Goal: Transaction & Acquisition: Purchase product/service

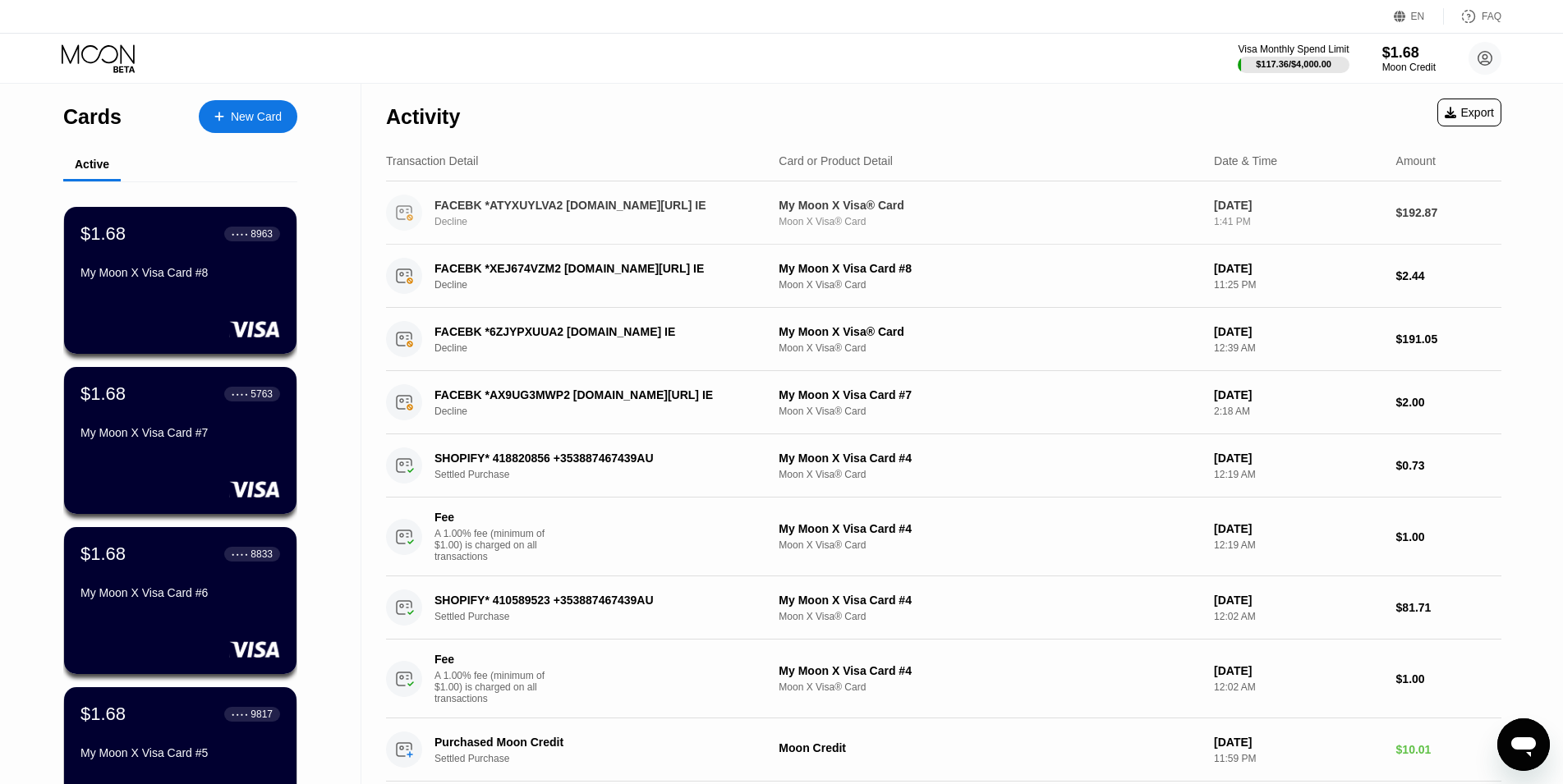
click at [963, 214] on div "My Moon X Visa® Card Moon X Visa® Card" at bounding box center [989, 213] width 422 height 29
click at [654, 214] on div "FACEBK *ATYXUYLVA2 fb.me/ads IE Decline" at bounding box center [605, 213] width 341 height 29
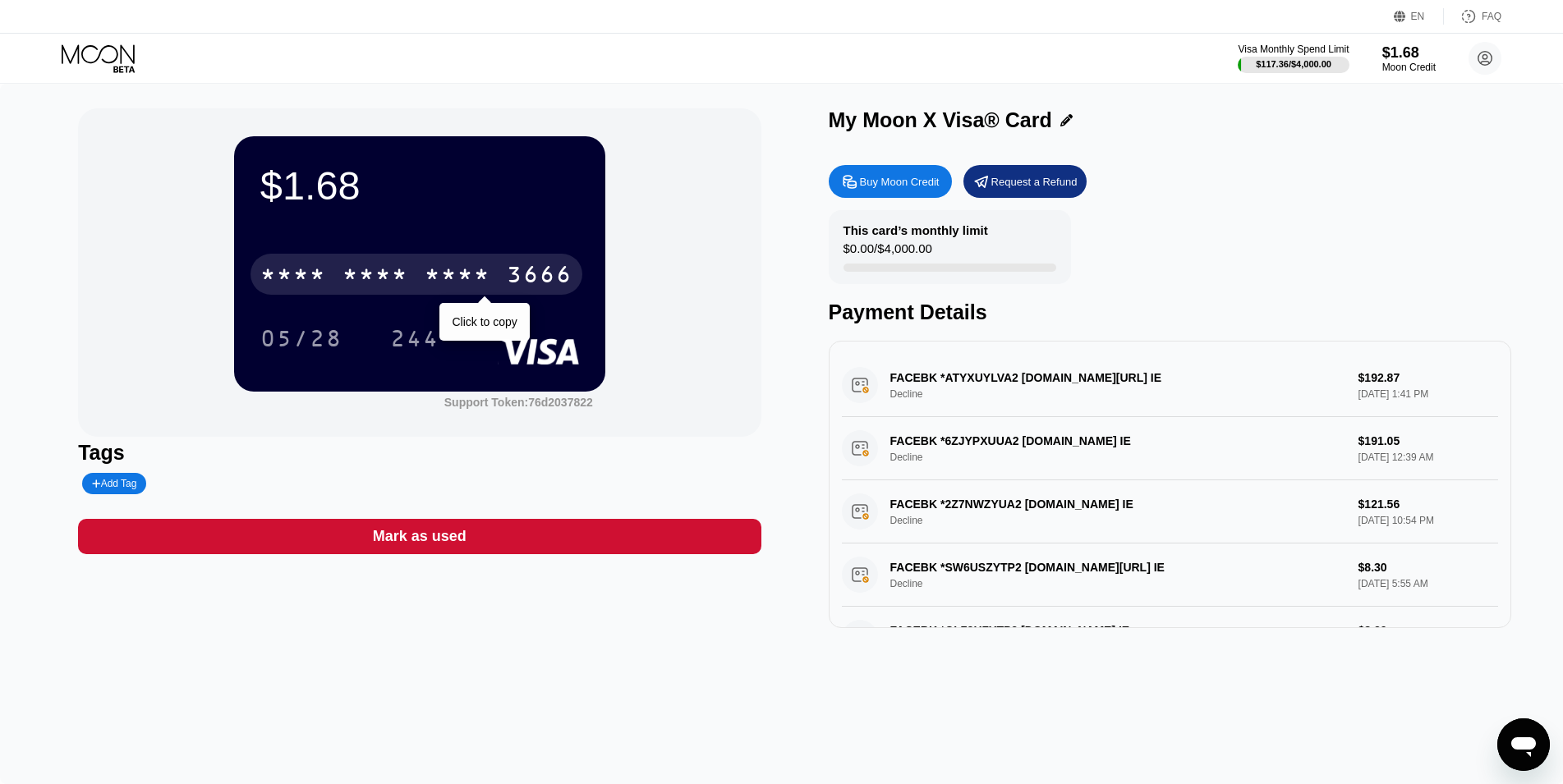
click at [443, 281] on div "* * * *" at bounding box center [458, 276] width 66 height 26
click at [502, 282] on div "4513 6500 2017 3666" at bounding box center [416, 274] width 332 height 41
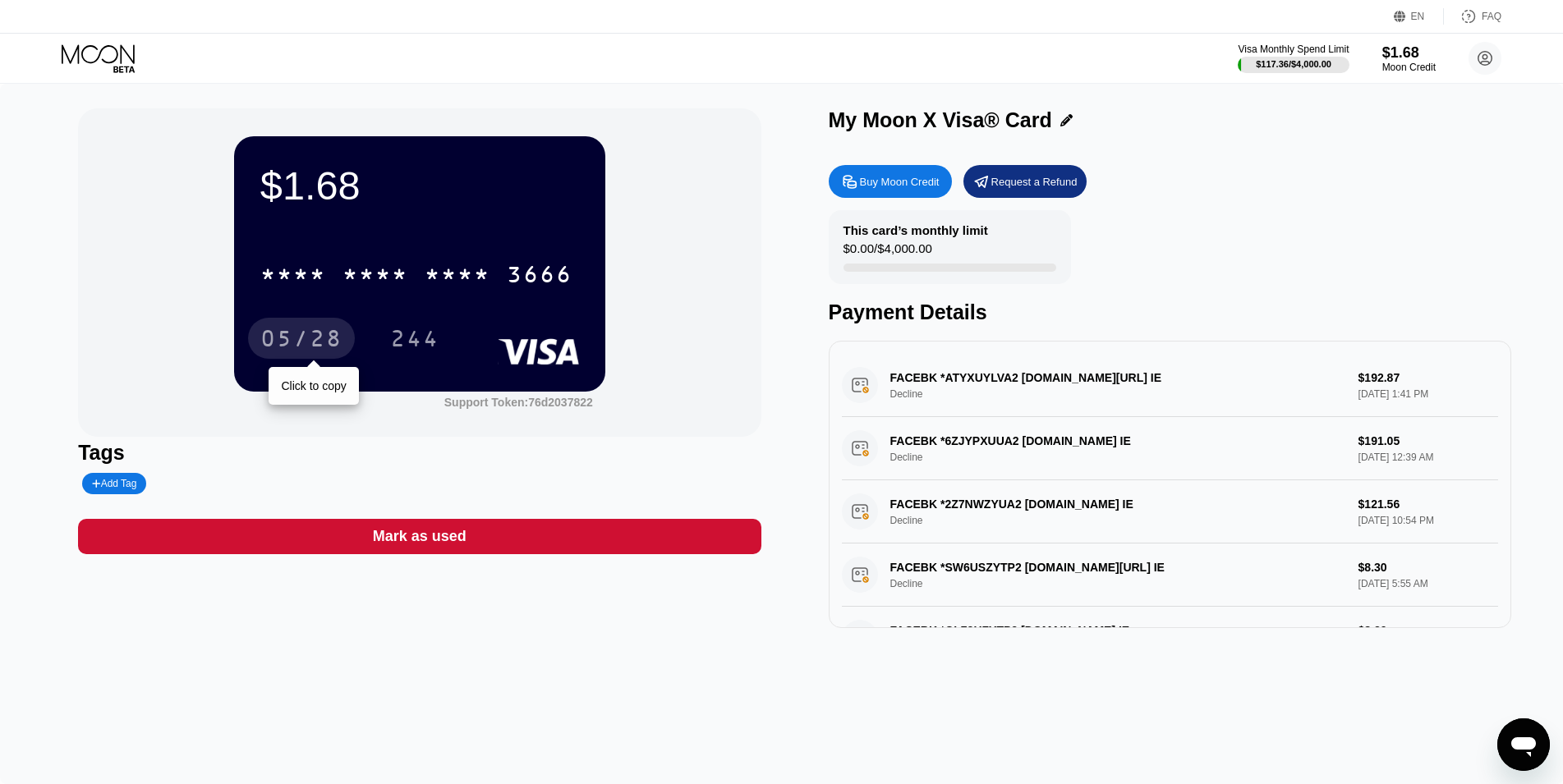
click at [303, 344] on div "05/28" at bounding box center [302, 340] width 82 height 26
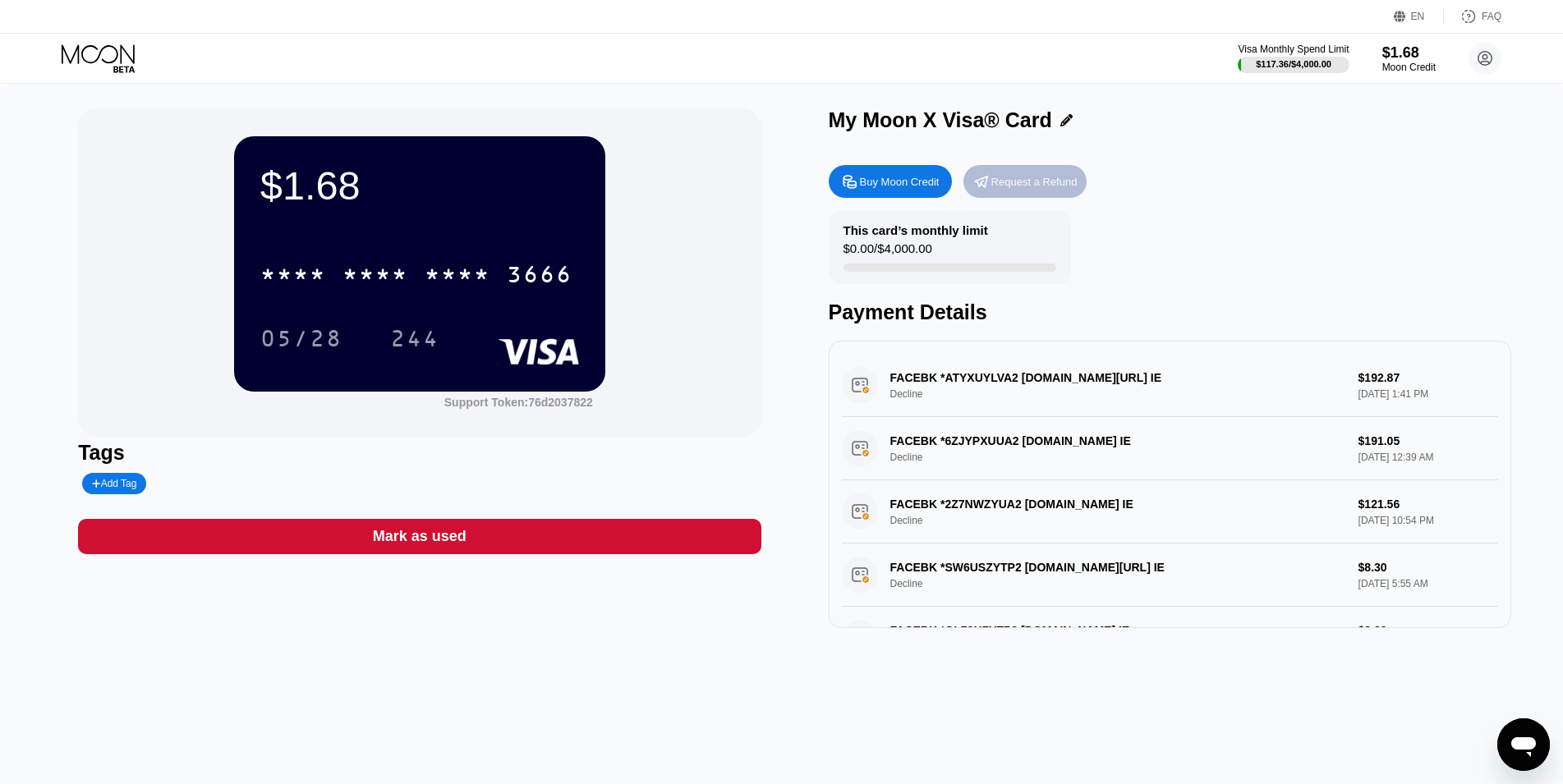
click at [1020, 189] on div "Request a Refund" at bounding box center [1034, 181] width 86 height 14
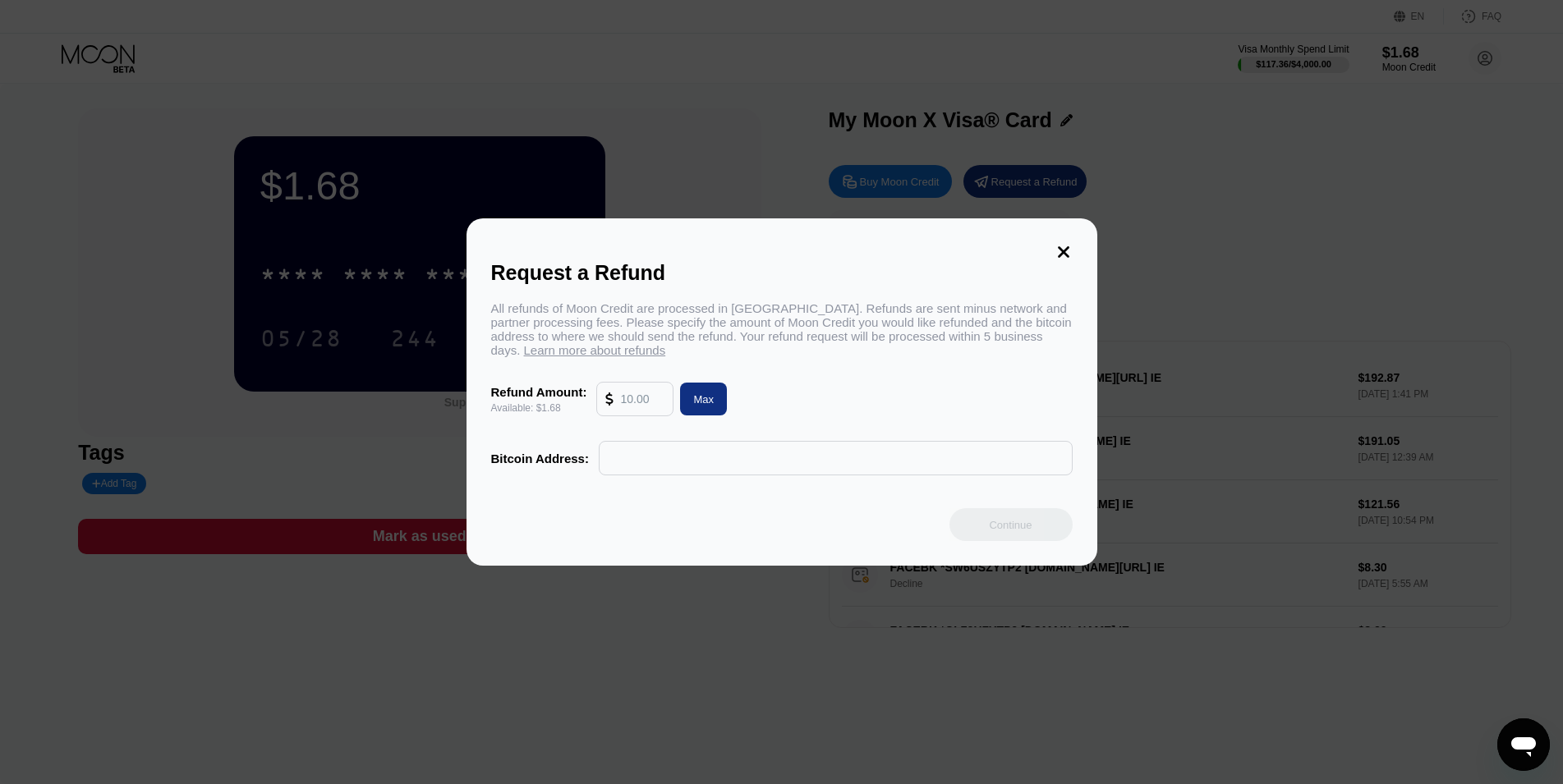
click at [1060, 244] on icon at bounding box center [1064, 252] width 18 height 18
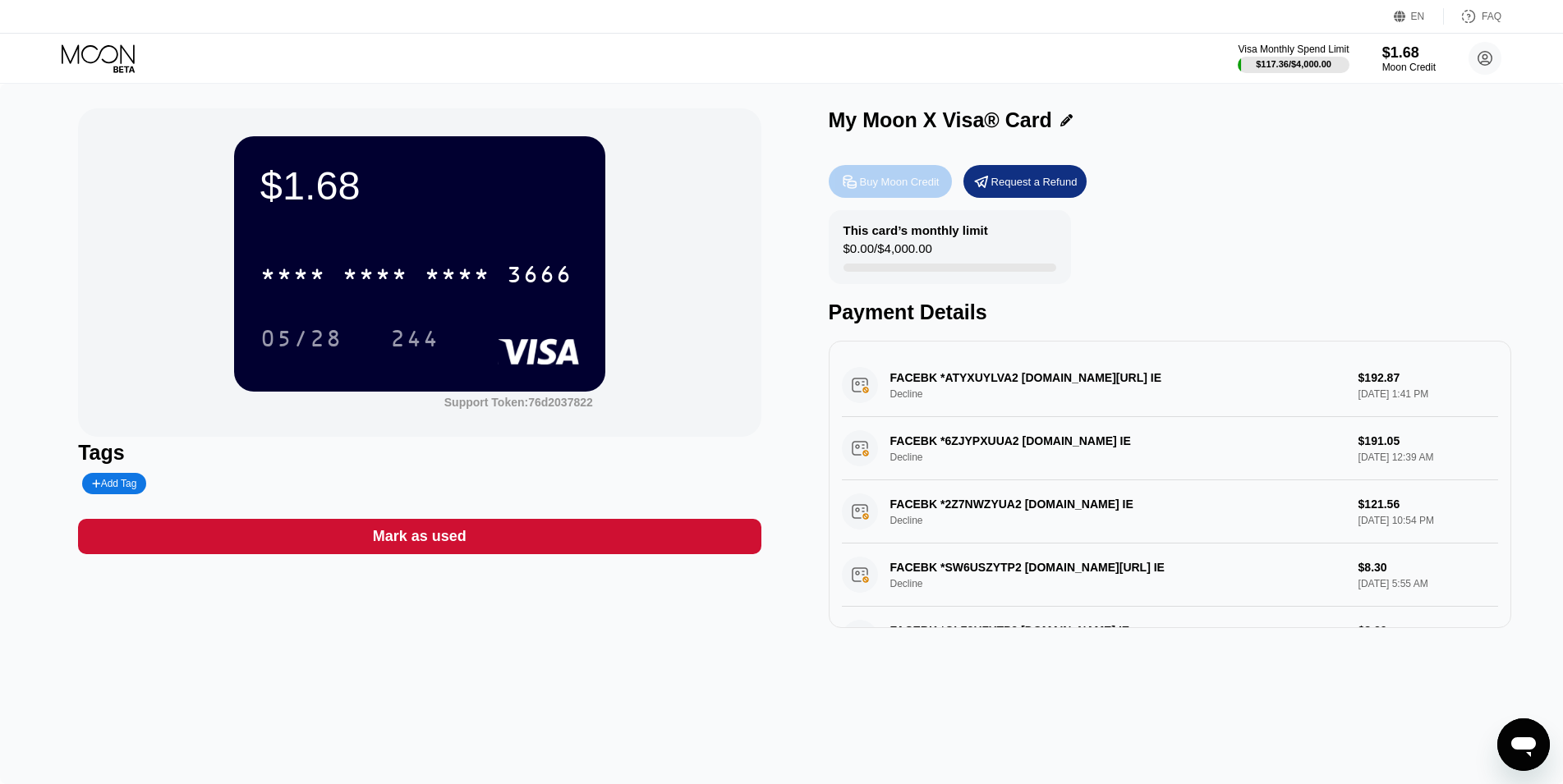
click at [885, 181] on div "Buy Moon Credit" at bounding box center [900, 181] width 80 height 14
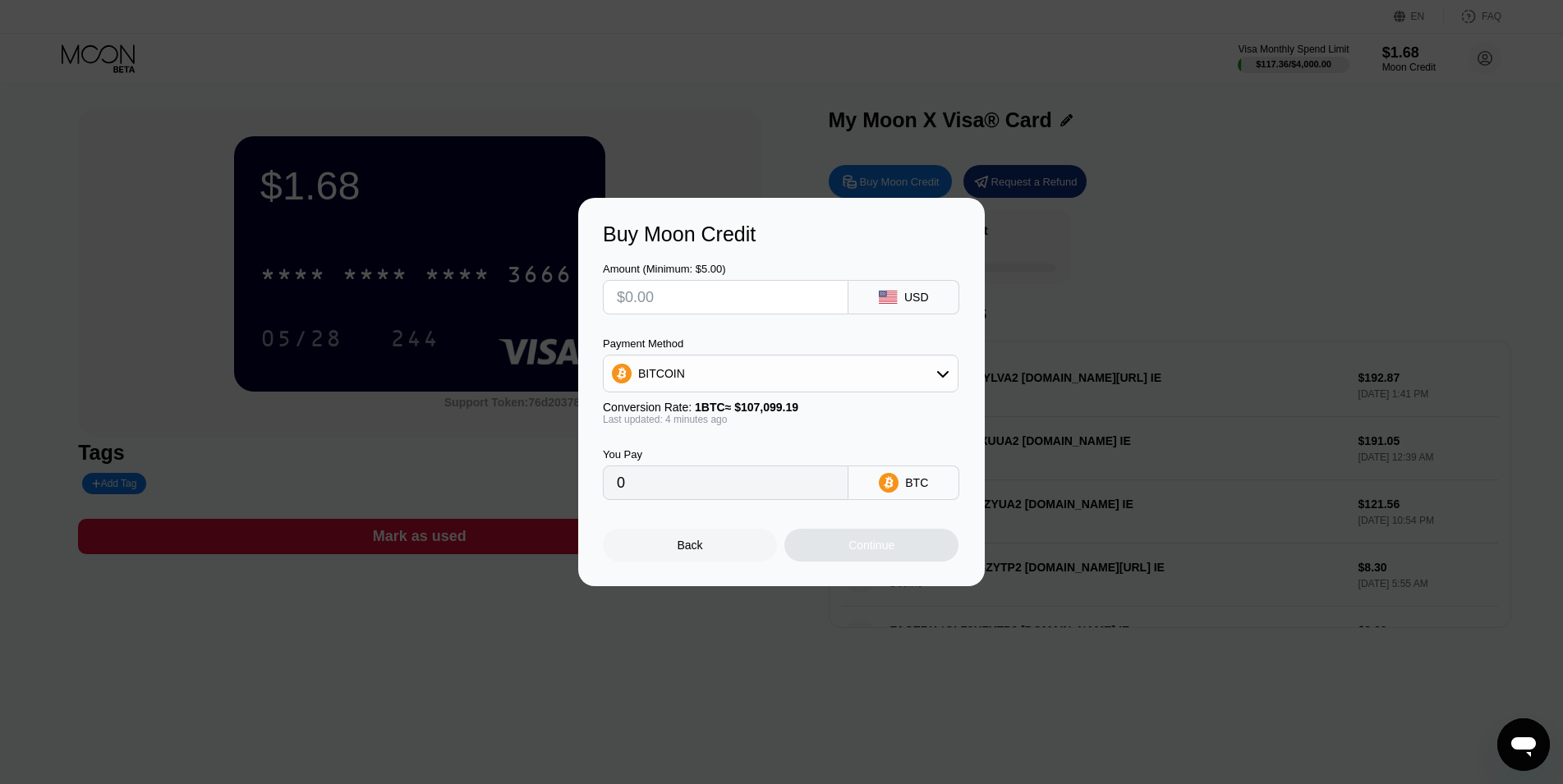
click at [710, 285] on input "text" at bounding box center [725, 298] width 217 height 33
type input "$1"
type input "0.00000934"
type input "$10"
type input "0.00009338"
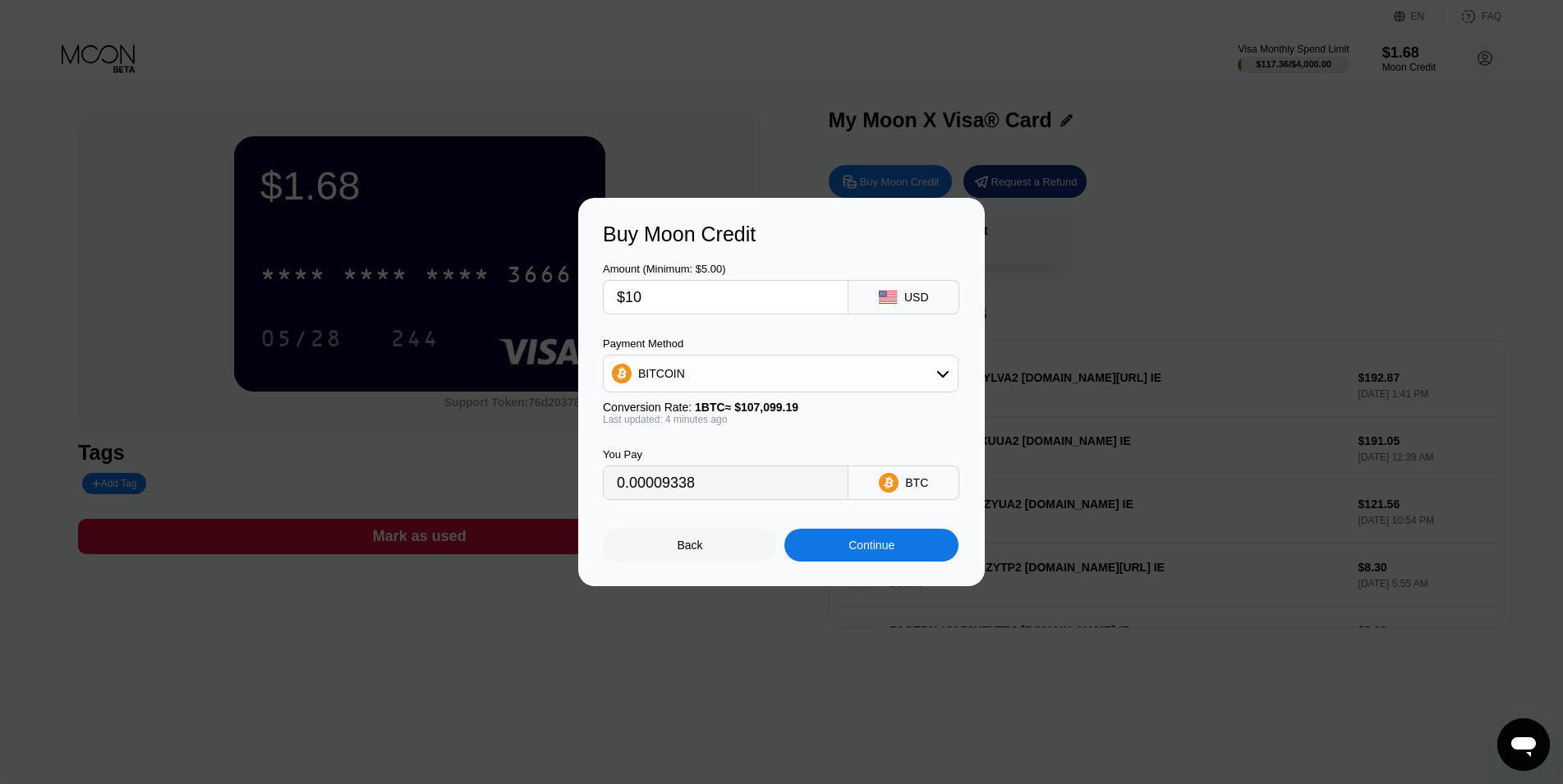
type input "$1"
type input "0.00000934"
type input "$11"
type input "0.00010272"
type input "$11"
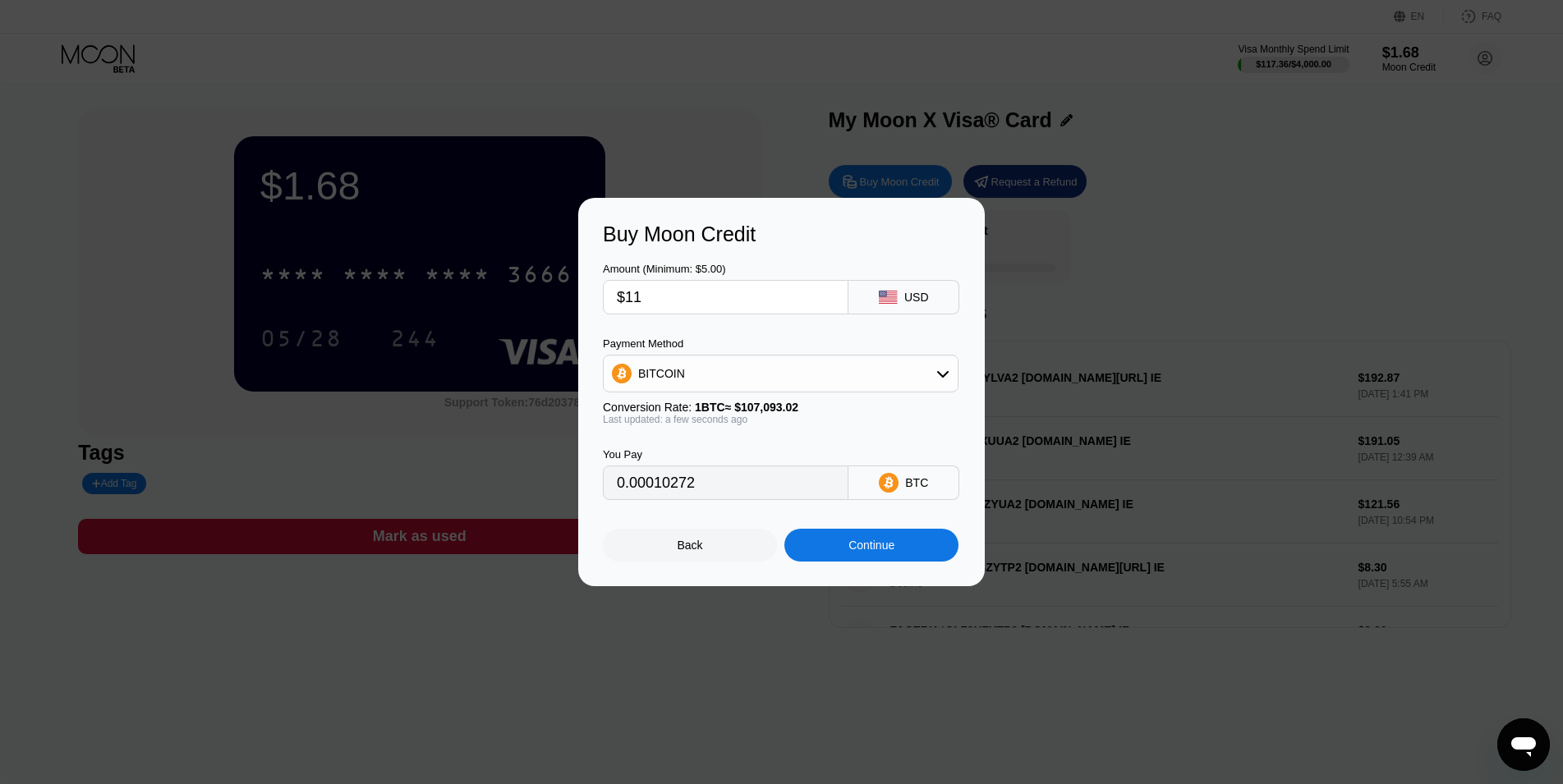
click at [776, 374] on div "BITCOIN" at bounding box center [781, 373] width 354 height 33
click at [712, 459] on span "USDT on TRON" at bounding box center [684, 455] width 83 height 14
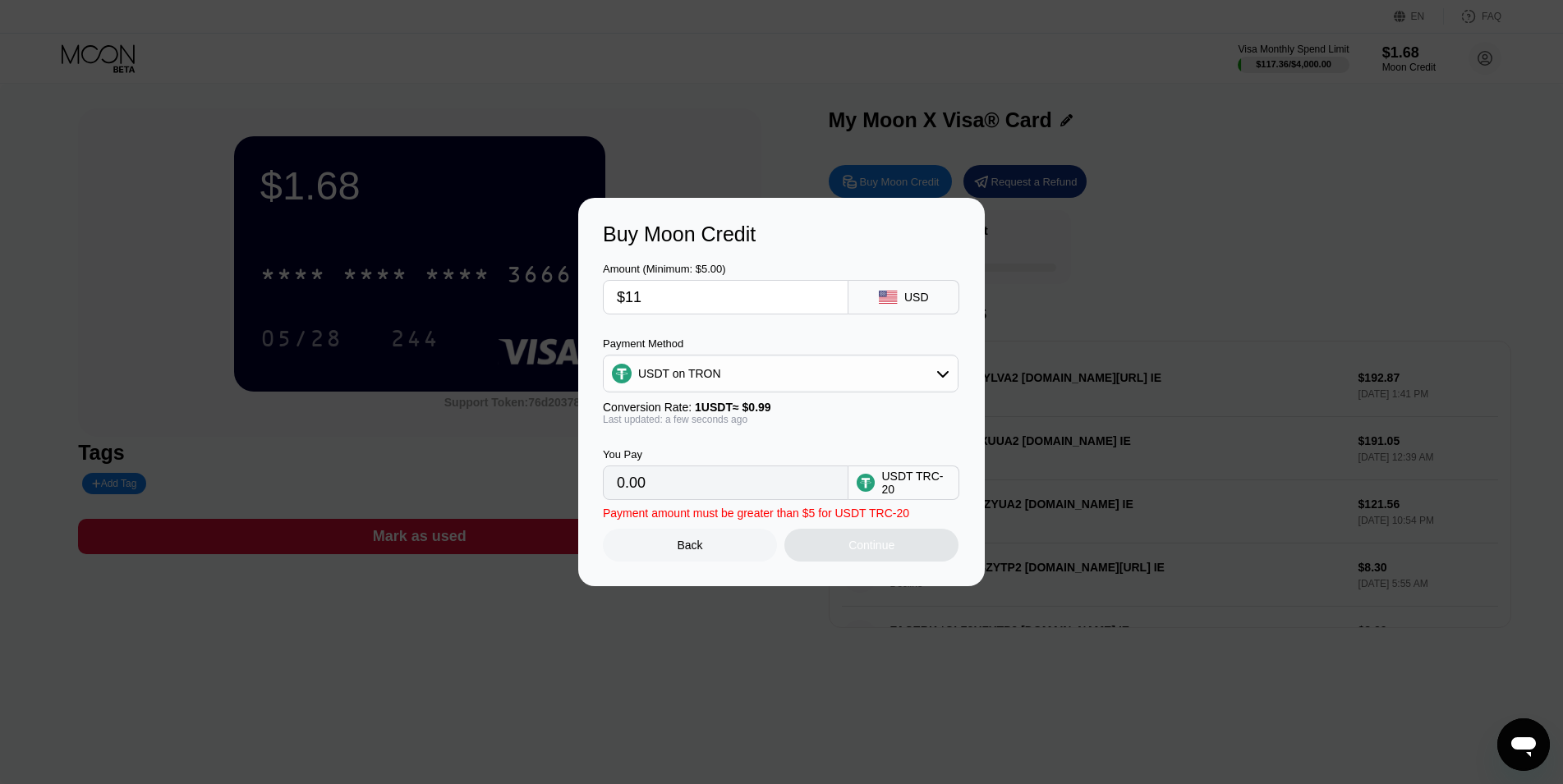
type input "11.11"
click at [874, 551] on div "Continue" at bounding box center [871, 546] width 46 height 14
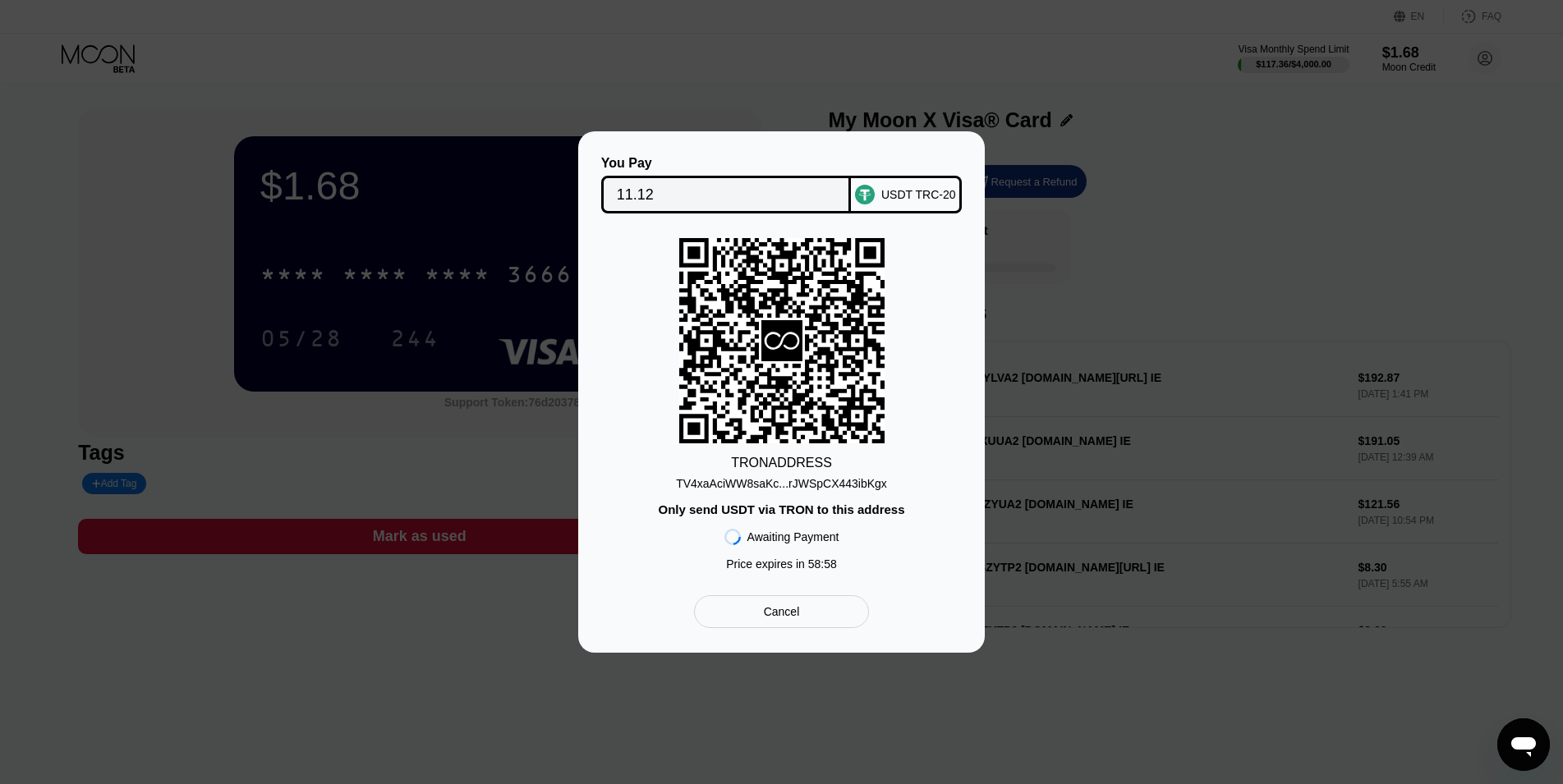
click at [816, 485] on div "TV4xaAciWW8saKc...rJWSpCX443ibKgx" at bounding box center [782, 484] width 211 height 14
click at [909, 188] on div "USDT TRC-20" at bounding box center [918, 195] width 75 height 14
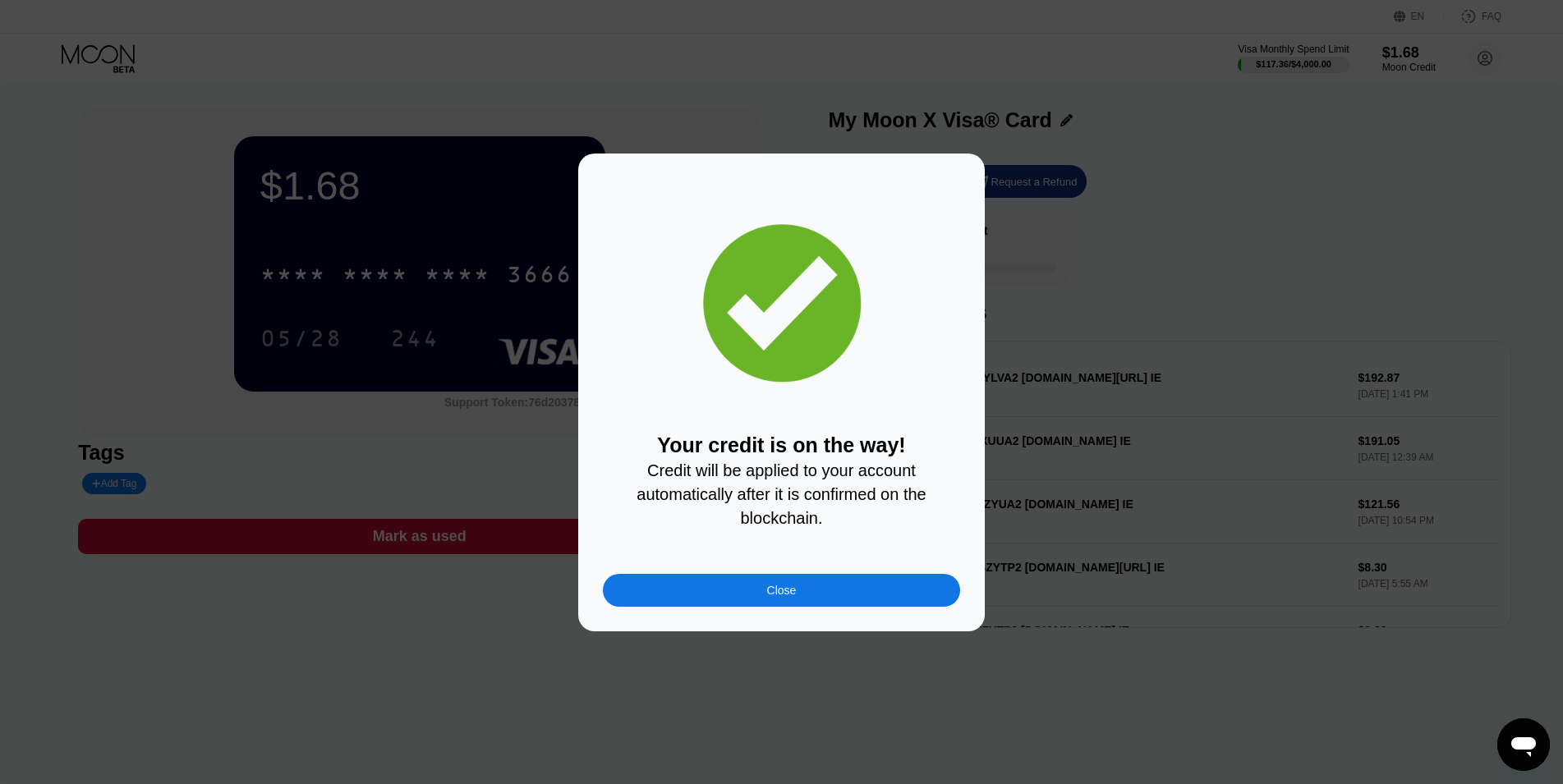
click at [844, 601] on div "Close" at bounding box center [782, 590] width 357 height 33
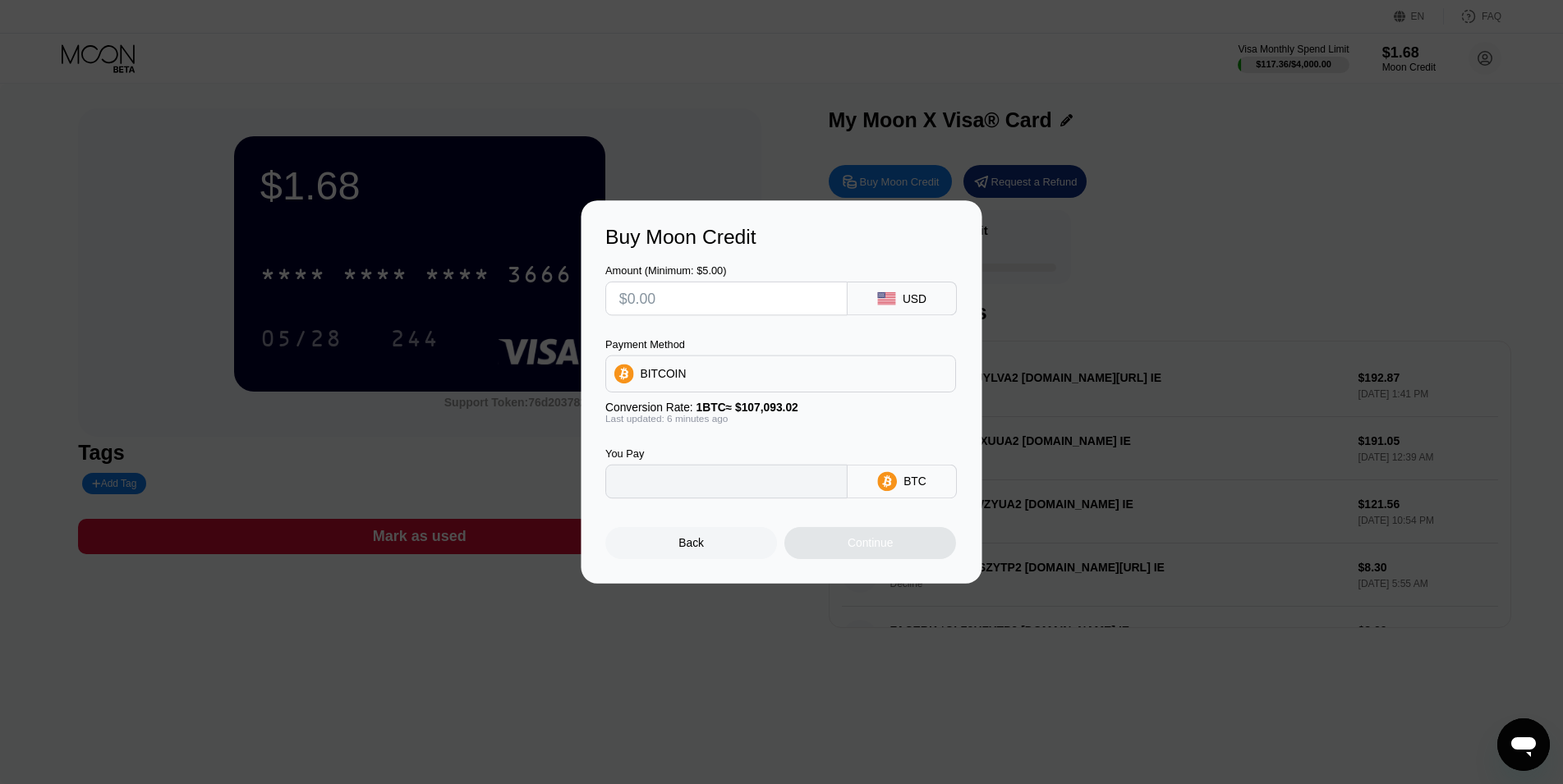
type input "0"
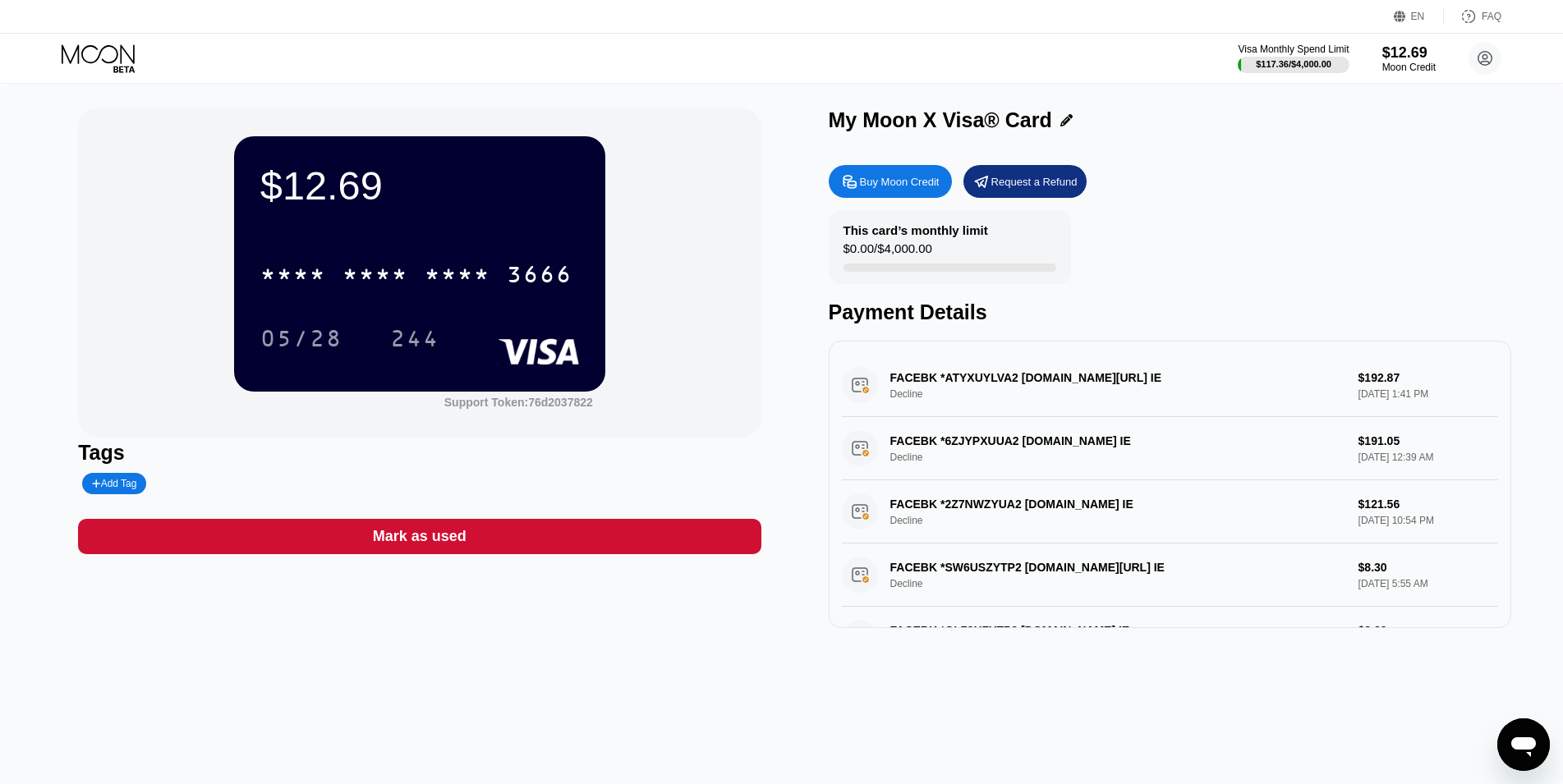
click at [94, 51] on icon at bounding box center [100, 59] width 77 height 29
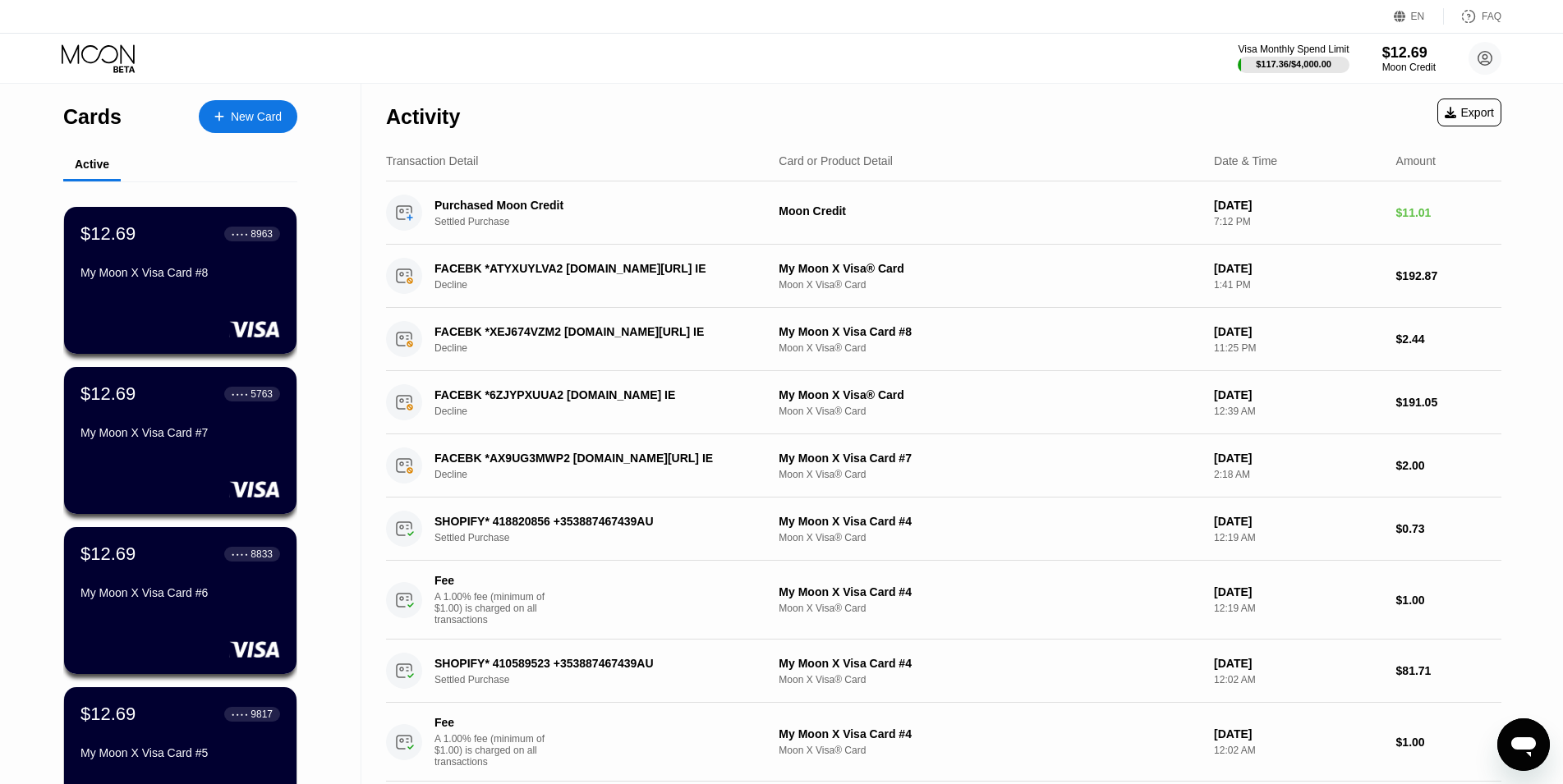
click at [274, 111] on div "New Card" at bounding box center [256, 117] width 51 height 14
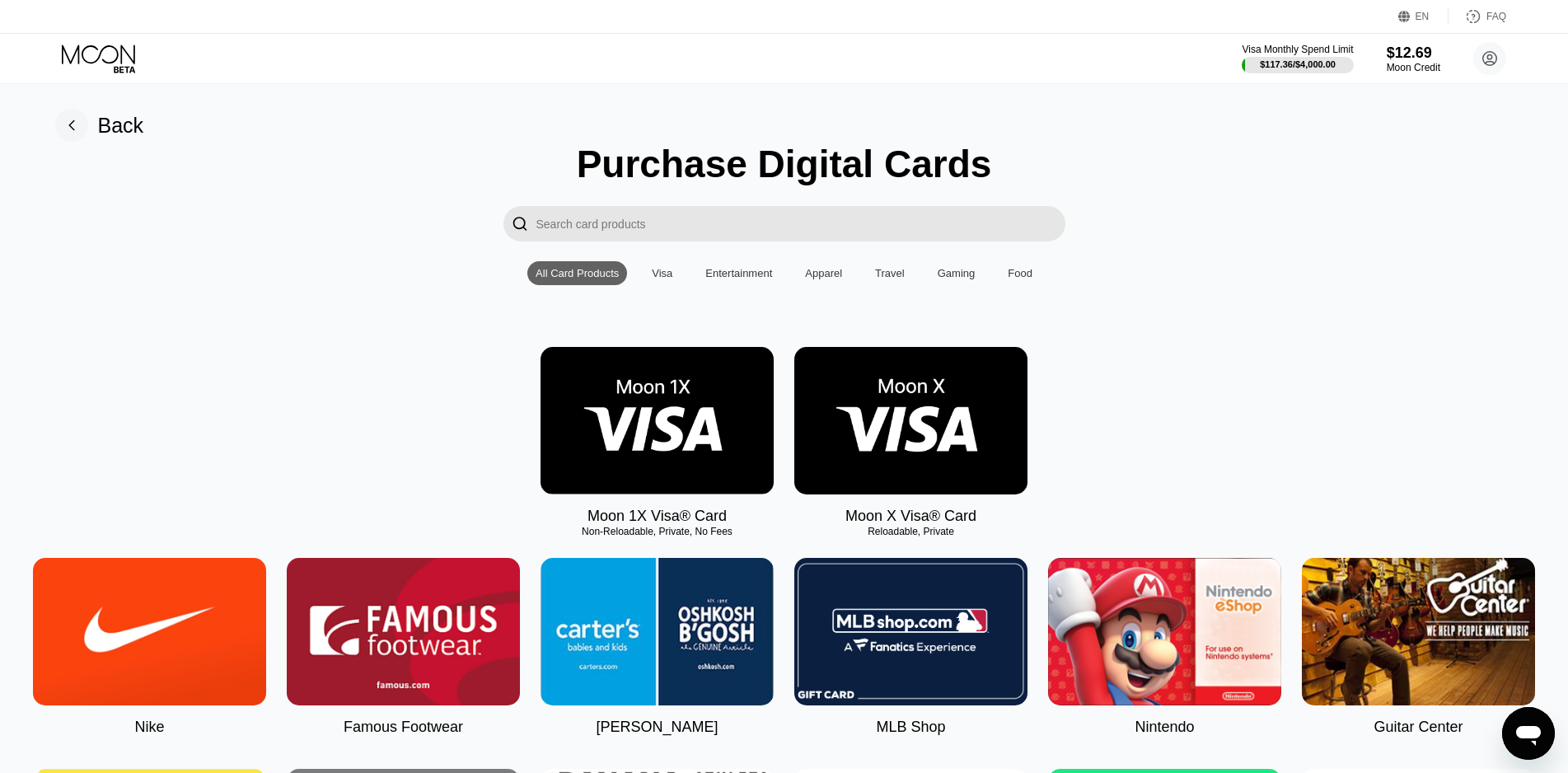
click at [891, 415] on img at bounding box center [911, 421] width 233 height 148
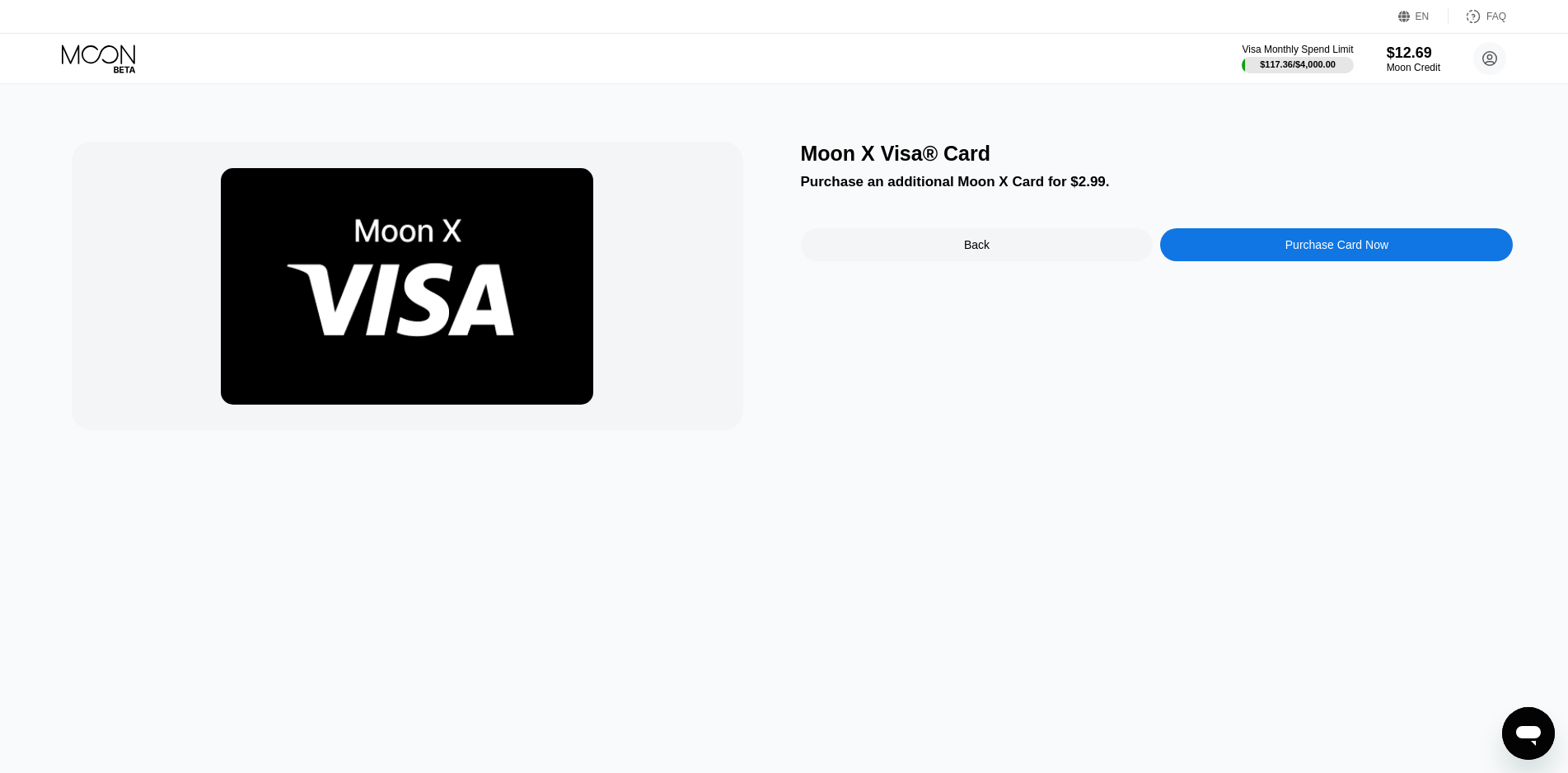
click at [1345, 247] on div "Purchase Card Now" at bounding box center [1336, 245] width 103 height 14
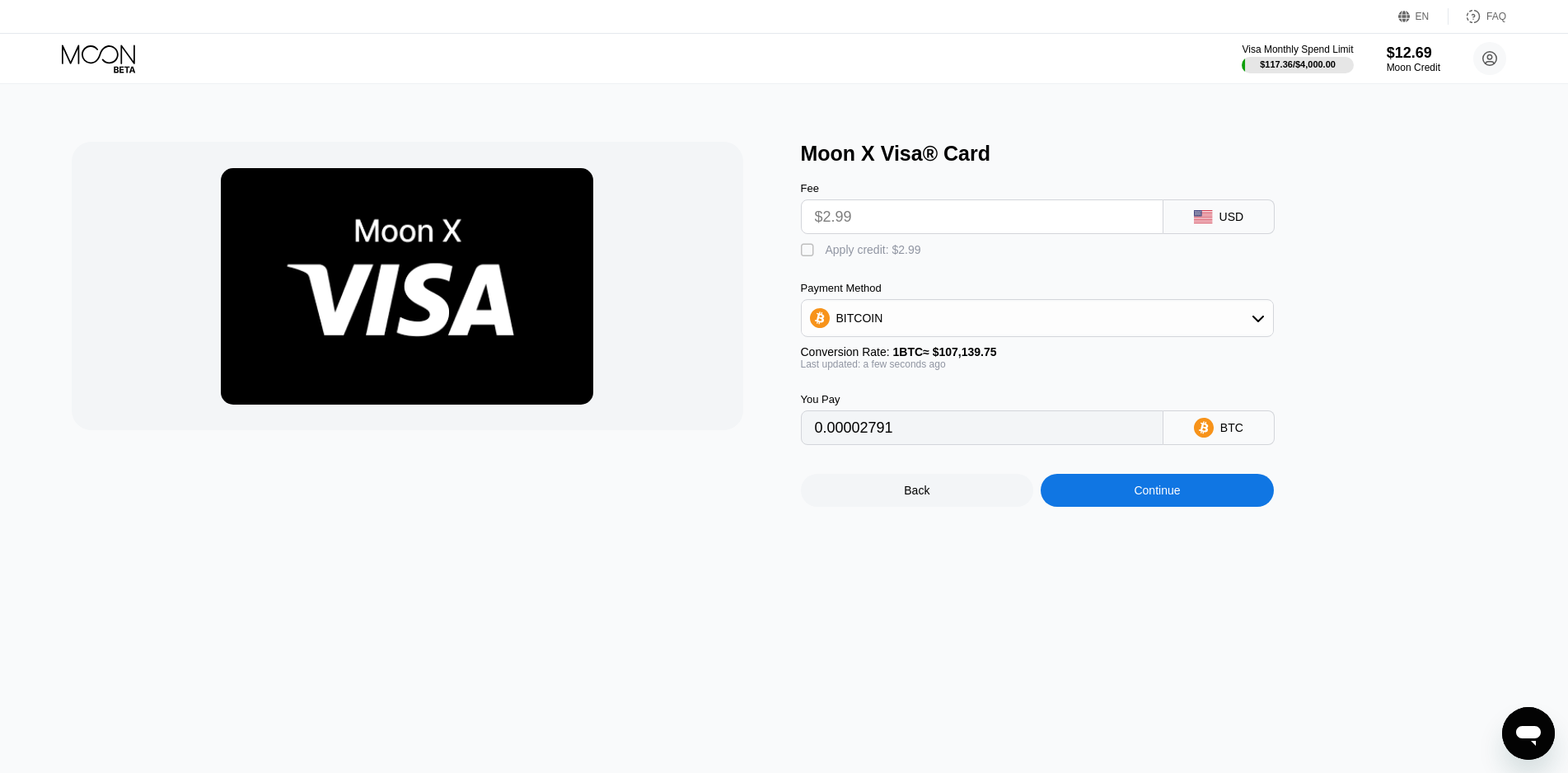
click at [813, 259] on div "" at bounding box center [808, 250] width 17 height 17
type input "0"
click at [1173, 497] on div "Continue" at bounding box center [1156, 490] width 46 height 14
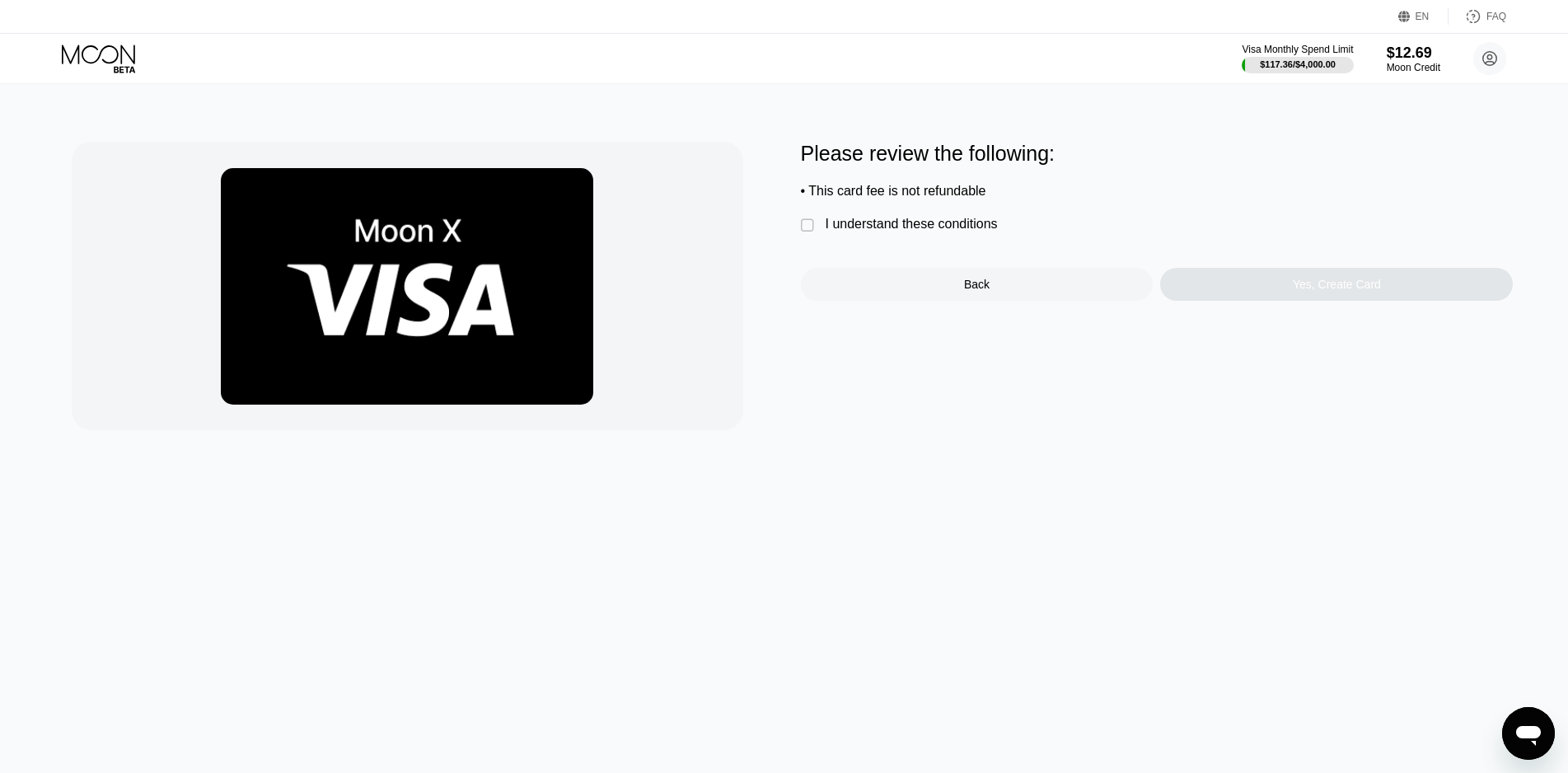
click at [795, 224] on div "Please review the following: • This card fee is not refundable  I understand t…" at bounding box center [784, 286] width 1425 height 288
click at [803, 228] on div "" at bounding box center [808, 226] width 17 height 17
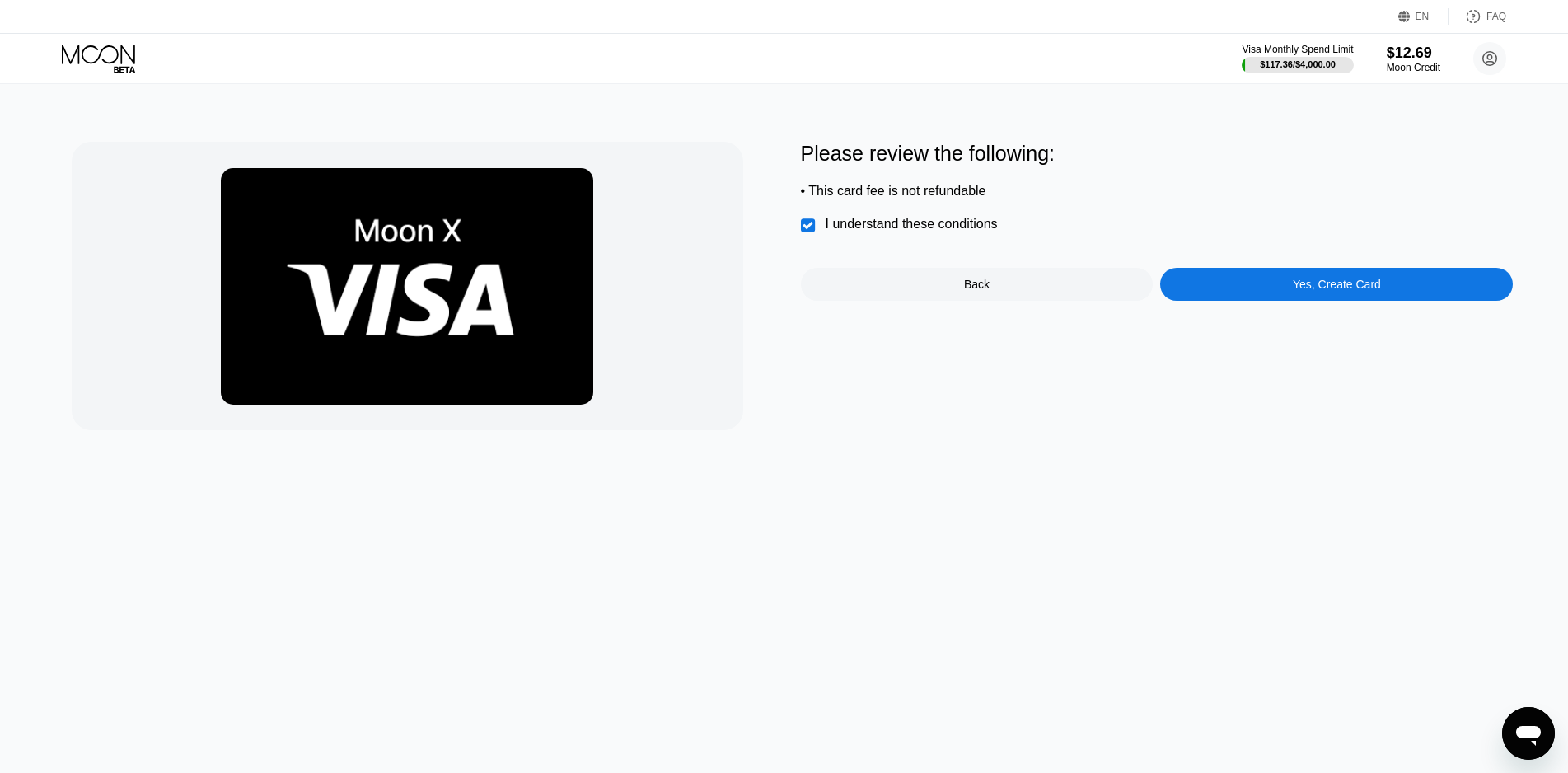
click at [1306, 289] on div "Yes, Create Card" at bounding box center [1336, 284] width 89 height 14
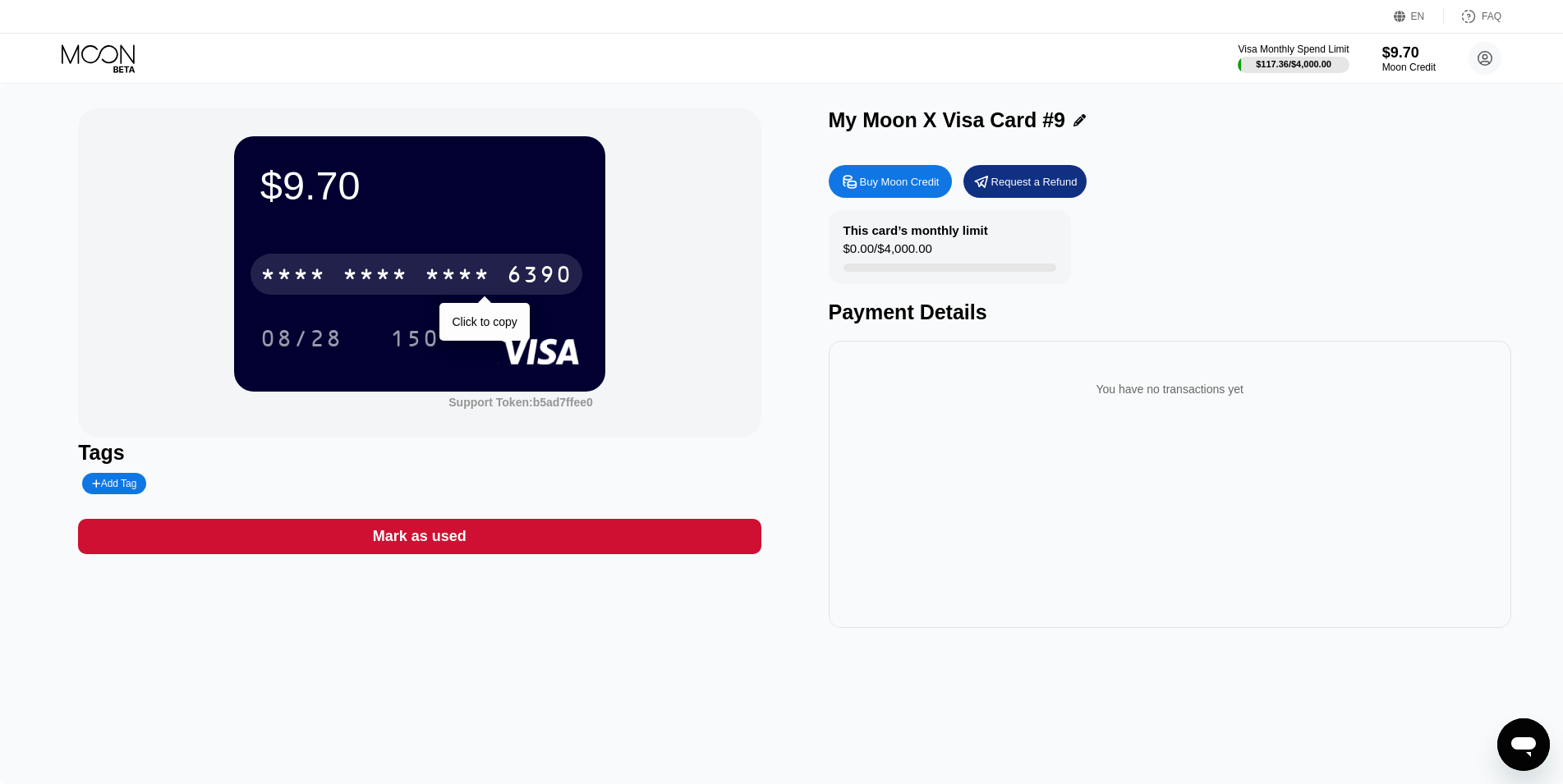
click at [464, 281] on div "* * * *" at bounding box center [458, 276] width 66 height 26
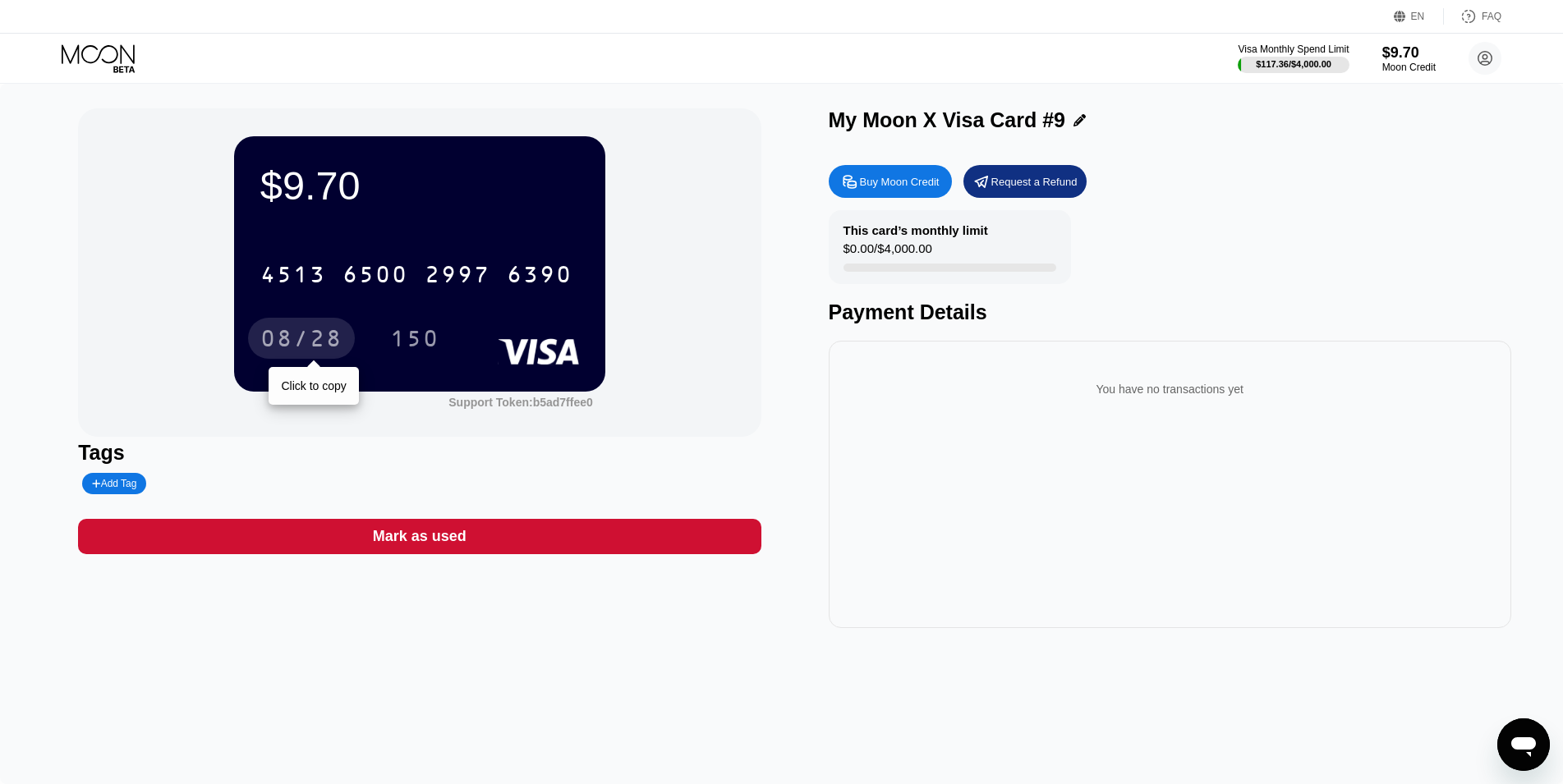
click at [314, 345] on div "08/28" at bounding box center [302, 340] width 82 height 26
